Goal: Information Seeking & Learning: Learn about a topic

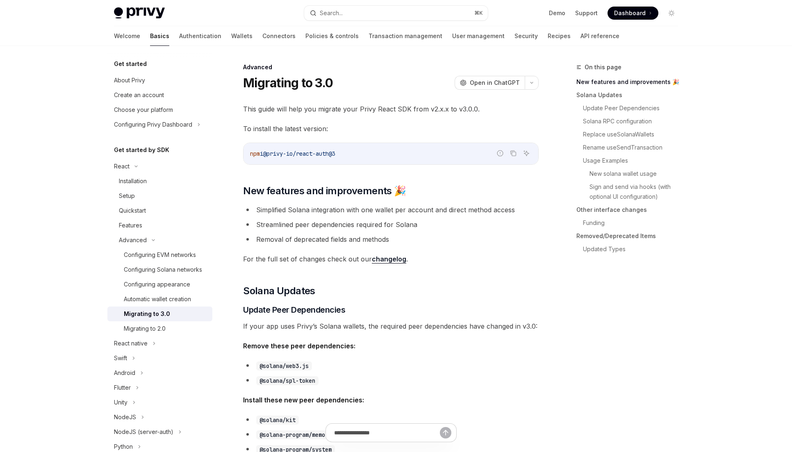
type textarea "*"
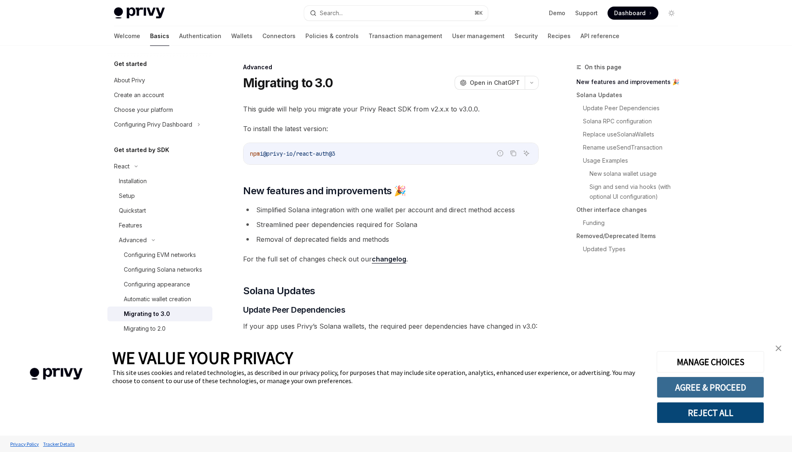
click at [717, 386] on button "AGREE & PROCEED" at bounding box center [709, 387] width 107 height 21
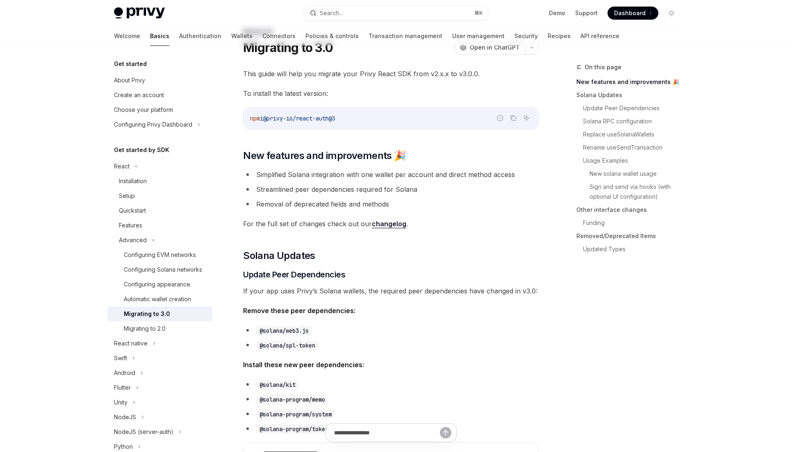
scroll to position [73, 0]
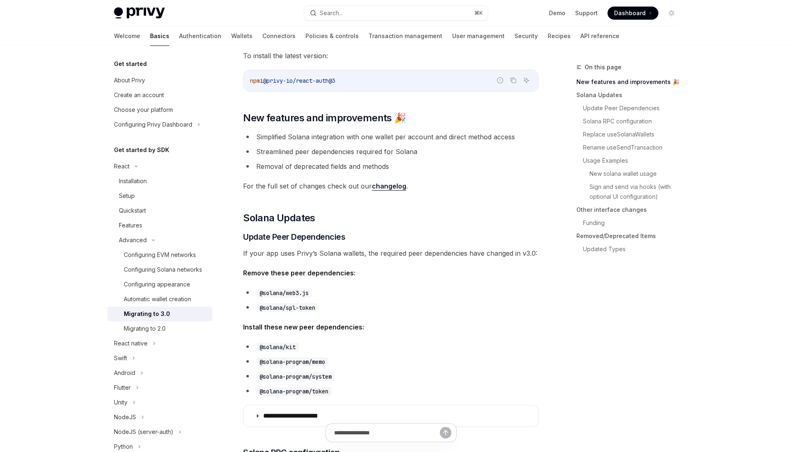
drag, startPoint x: 487, startPoint y: 196, endPoint x: 480, endPoint y: 179, distance: 18.9
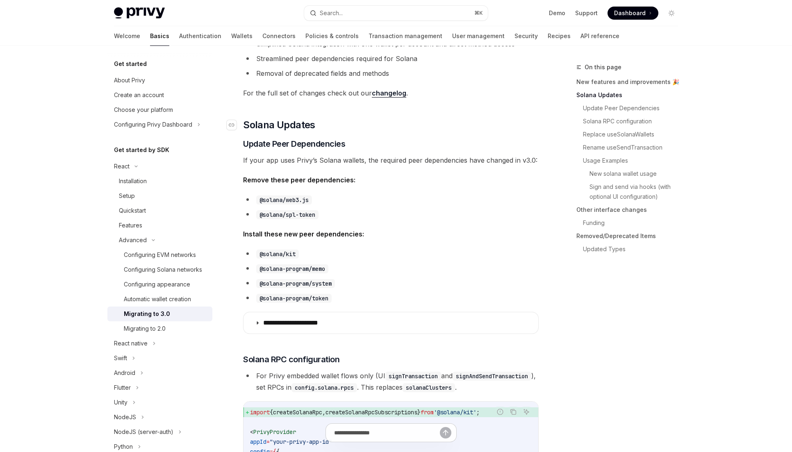
scroll to position [279, 0]
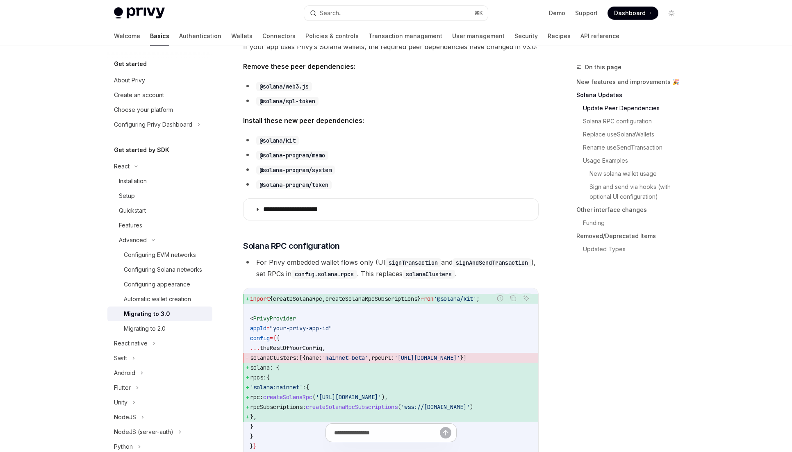
click at [469, 125] on span "Install these new peer dependencies:" at bounding box center [390, 120] width 295 height 11
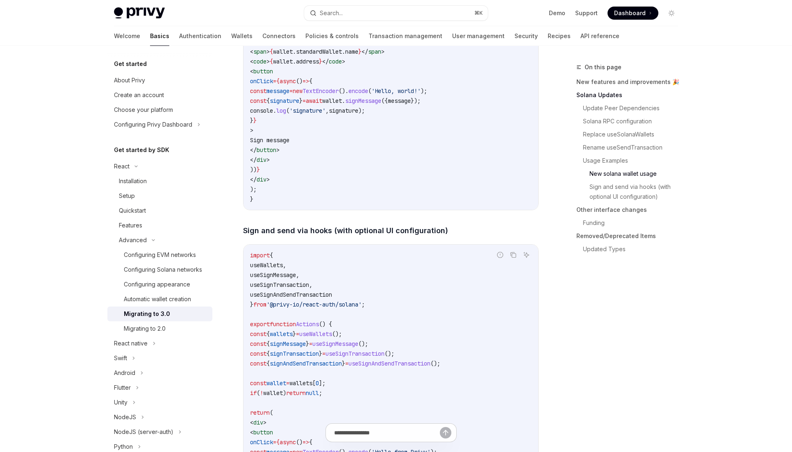
scroll to position [1607, 0]
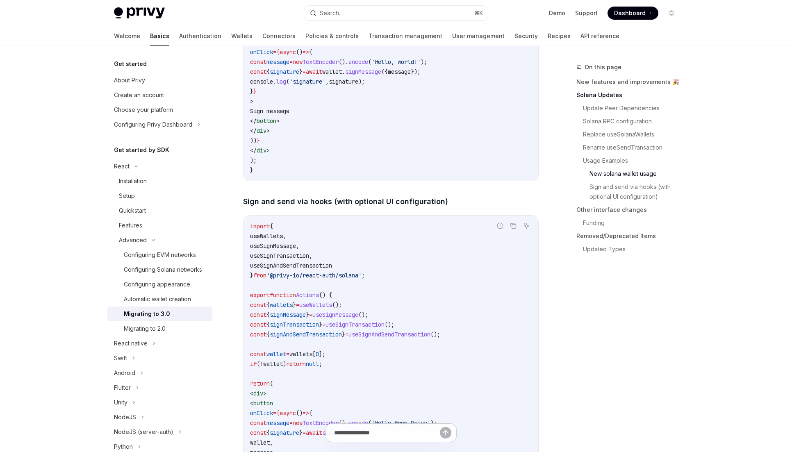
click at [377, 181] on div "import { useWallets , type ConnectedStandardSolanaWallet } from '@privy-io/reac…" at bounding box center [390, 37] width 295 height 287
click at [379, 6] on button "Search... ⌘ K" at bounding box center [396, 13] width 184 height 15
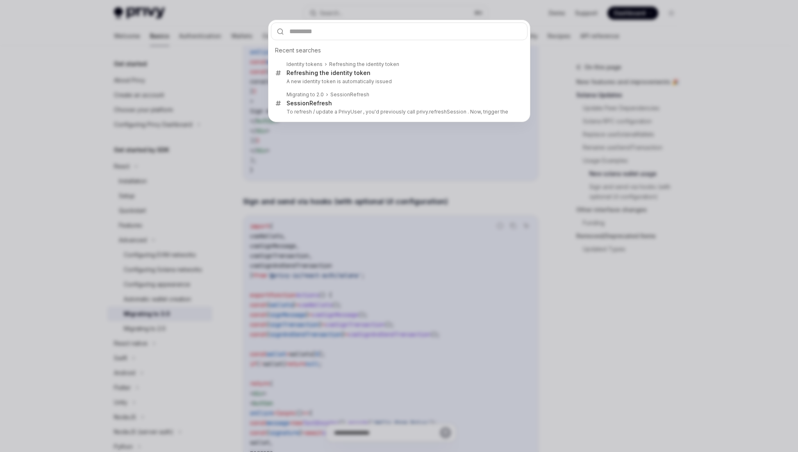
click at [366, 33] on input "text" at bounding box center [399, 32] width 256 height 18
click at [366, 31] on input "text" at bounding box center [399, 32] width 256 height 18
click at [367, 29] on input "text" at bounding box center [399, 32] width 256 height 18
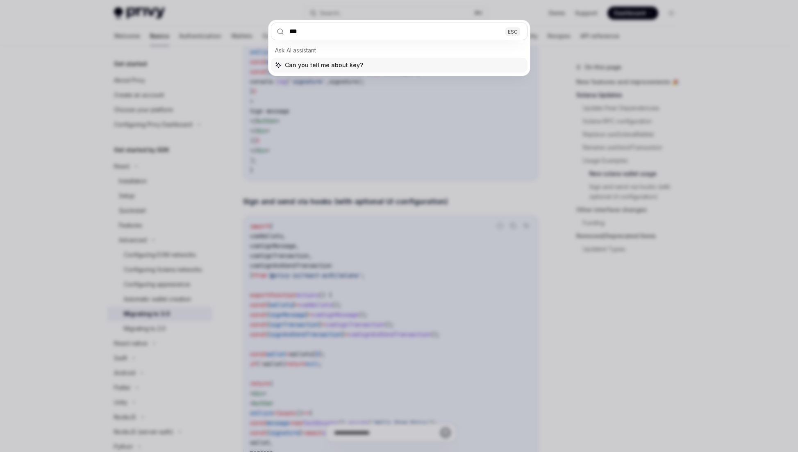
type input "****"
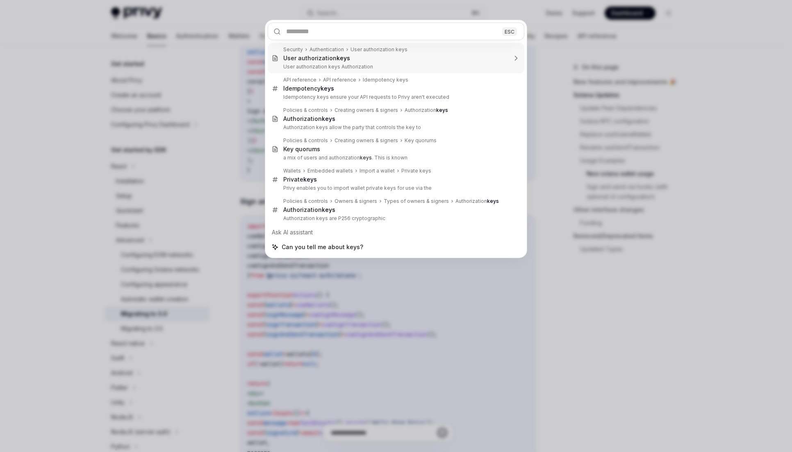
type textarea "*"
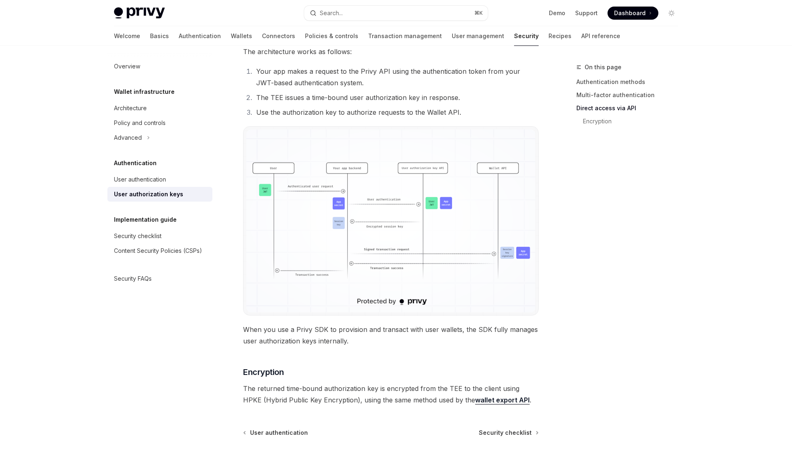
scroll to position [638, 0]
